Goal: Information Seeking & Learning: Learn about a topic

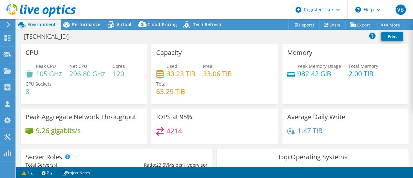
select select "USD"
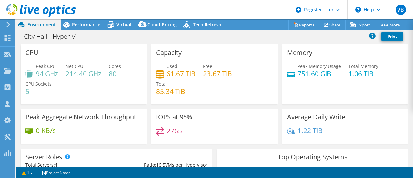
select select "USD"
click at [87, 21] on div "Performance" at bounding box center [83, 24] width 45 height 10
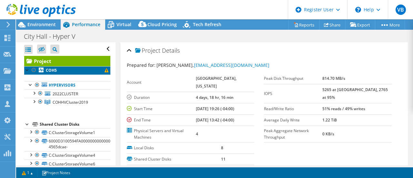
click at [105, 69] on span at bounding box center [107, 70] width 4 height 4
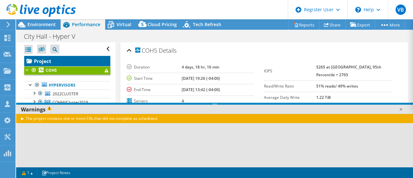
click at [97, 62] on link "Project" at bounding box center [67, 61] width 86 height 10
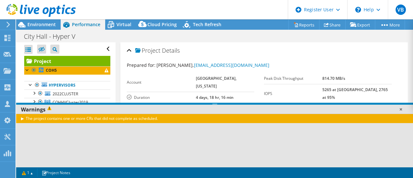
click at [399, 109] on link at bounding box center [401, 109] width 6 height 6
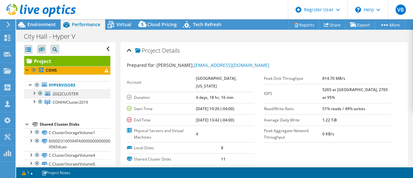
click at [40, 93] on div at bounding box center [40, 93] width 6 height 8
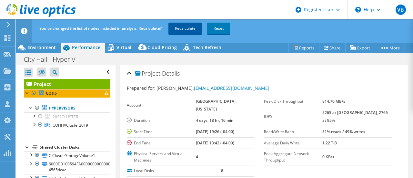
click at [192, 31] on link "Recalculate" at bounding box center [186, 29] width 34 height 12
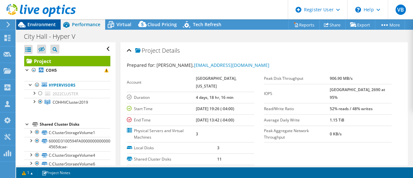
click at [40, 29] on div "Environment" at bounding box center [38, 24] width 45 height 10
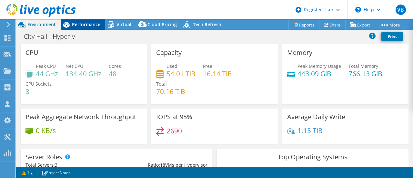
click at [85, 25] on span "Performance" at bounding box center [86, 24] width 28 height 6
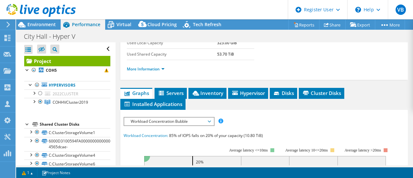
scroll to position [145, 0]
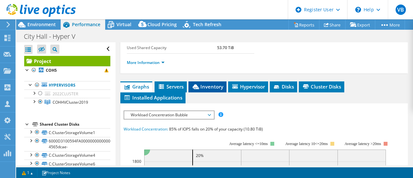
click at [219, 90] on span "Inventory" at bounding box center [208, 86] width 32 height 6
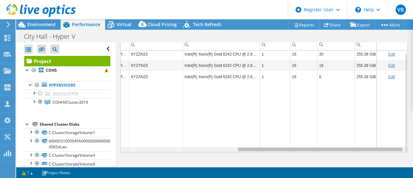
scroll to position [0, 199]
drag, startPoint x: 279, startPoint y: 150, endPoint x: 382, endPoint y: 164, distance: 103.6
click at [382, 164] on body "VB Dell User Valerie Brenes Valerie.Brenes@Dell.com Dell My Profile Log Out \n …" at bounding box center [206, 89] width 413 height 178
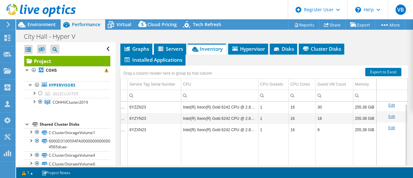
scroll to position [2, 199]
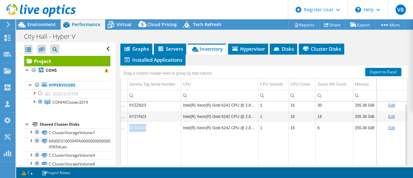
drag, startPoint x: 142, startPoint y: 132, endPoint x: 125, endPoint y: 134, distance: 17.6
click at [128, 133] on td "6YZXN23" at bounding box center [155, 127] width 54 height 11
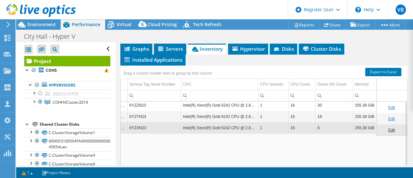
scroll to position [0, 199]
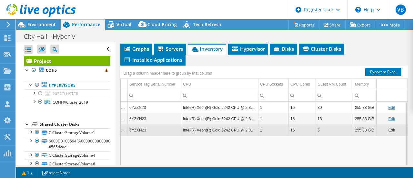
copy td "6YZXN23"
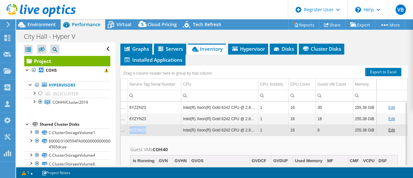
drag, startPoint x: 141, startPoint y: 135, endPoint x: 125, endPoint y: 136, distance: 16.2
click at [128, 136] on td "6YZXN23" at bounding box center [155, 129] width 54 height 11
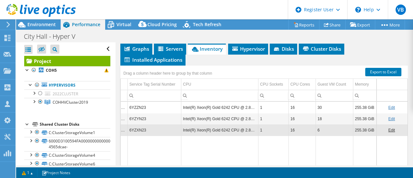
click at [131, 134] on td "6YZXN23" at bounding box center [155, 129] width 54 height 11
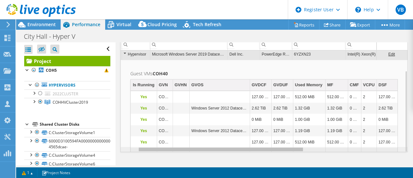
scroll to position [0, 0]
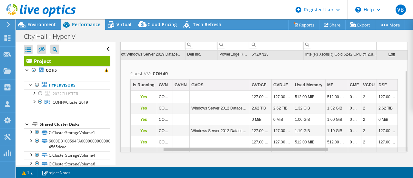
drag, startPoint x: 391, startPoint y: 149, endPoint x: 313, endPoint y: 145, distance: 77.9
click at [313, 145] on body "VB Dell User Valerie Brenes Valerie.Brenes@Dell.com Dell My Profile Log Out \n …" at bounding box center [206, 89] width 413 height 178
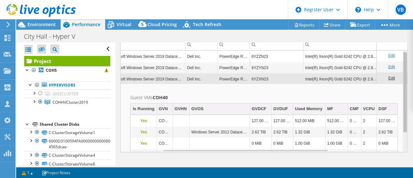
scroll to position [25, 72]
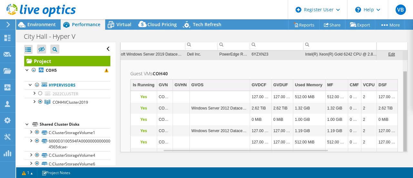
drag, startPoint x: 402, startPoint y: 94, endPoint x: 377, endPoint y: 173, distance: 83.3
click at [377, 173] on body "VB Dell User Valerie Brenes Valerie.Brenes@Dell.com Dell My Profile Log Out \n …" at bounding box center [206, 89] width 413 height 178
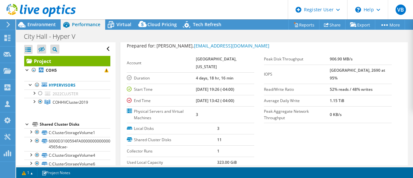
scroll to position [0, 0]
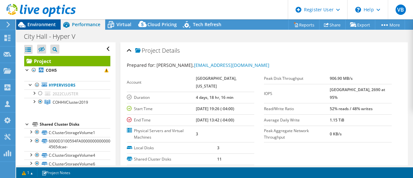
click at [50, 22] on span "Environment" at bounding box center [41, 24] width 28 height 6
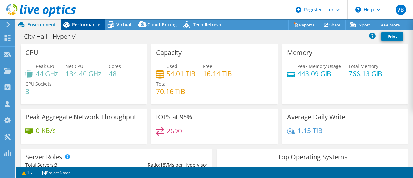
click at [81, 24] on span "Performance" at bounding box center [86, 24] width 28 height 6
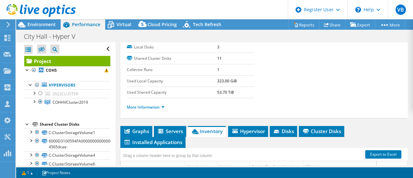
scroll to position [98, 0]
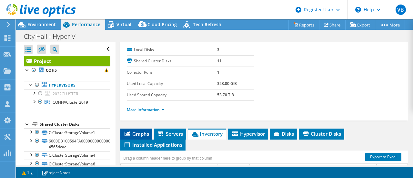
click at [143, 137] on span "Graphs" at bounding box center [137, 133] width 26 height 6
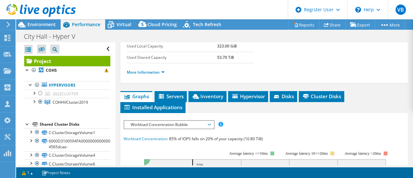
scroll to position [0, 0]
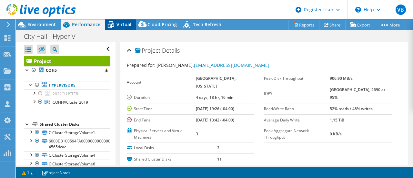
click at [130, 25] on span "Virtual" at bounding box center [124, 24] width 15 height 6
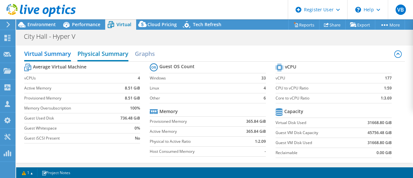
click at [94, 52] on h2 "Physical Summary" at bounding box center [102, 54] width 51 height 14
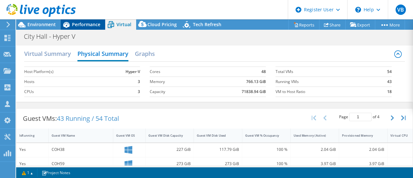
click at [80, 28] on div "Performance" at bounding box center [83, 24] width 45 height 10
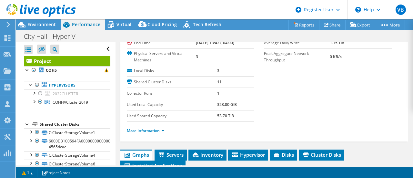
scroll to position [77, 0]
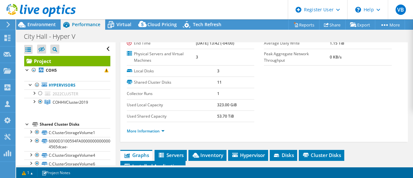
click at [154, 133] on li "More Information" at bounding box center [148, 131] width 42 height 7
click at [151, 134] on link "More Information" at bounding box center [146, 130] width 38 height 5
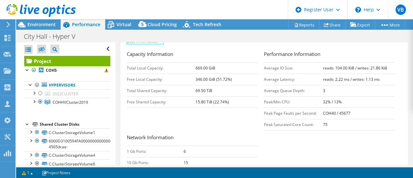
scroll to position [164, 0]
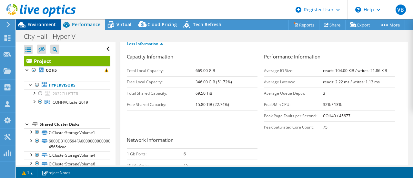
click at [52, 25] on span "Environment" at bounding box center [41, 24] width 28 height 6
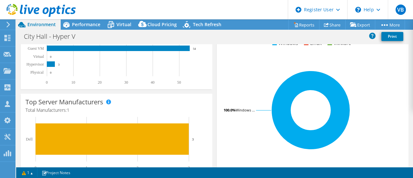
scroll to position [0, 0]
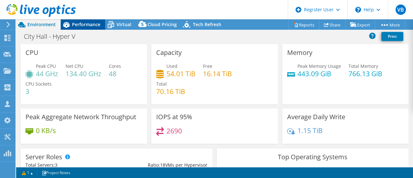
click at [70, 24] on icon at bounding box center [66, 24] width 11 height 11
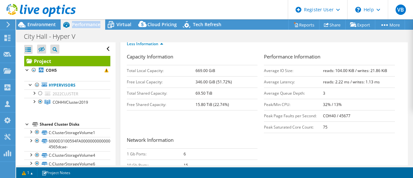
click at [70, 24] on icon at bounding box center [66, 24] width 11 height 11
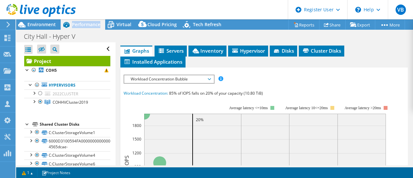
scroll to position [360, 0]
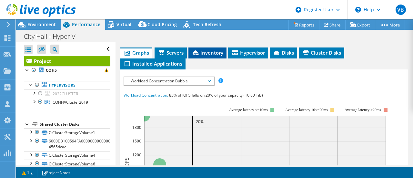
click at [209, 56] on span "Inventory" at bounding box center [208, 52] width 32 height 6
